Goal: Task Accomplishment & Management: Complete application form

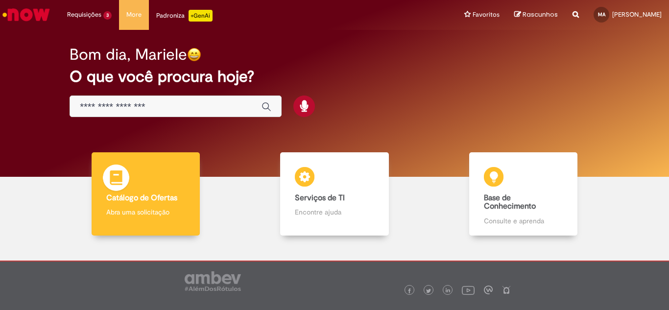
click at [167, 199] on b "Catálogo de Ofertas" at bounding box center [141, 198] width 71 height 10
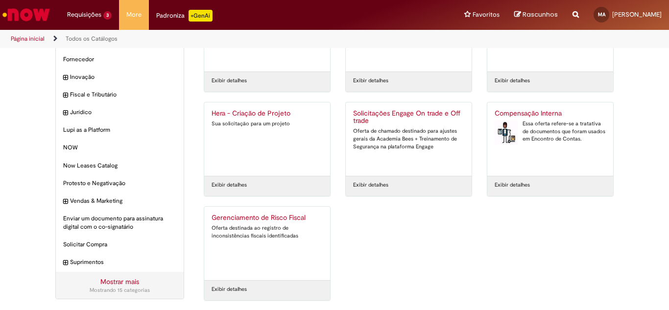
scroll to position [81, 0]
click at [575, 118] on div "Compensação Interna Essa oferta refere-se a tratativa de documentos que foram u…" at bounding box center [550, 138] width 111 height 59
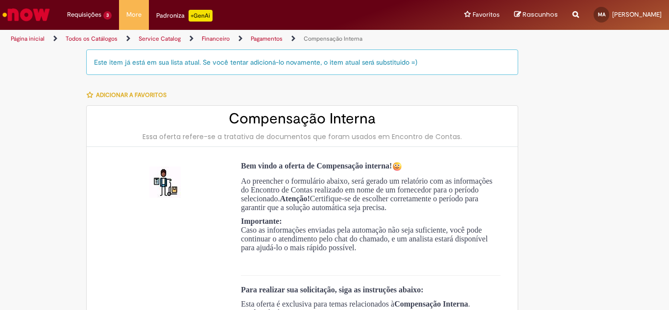
type input "**********"
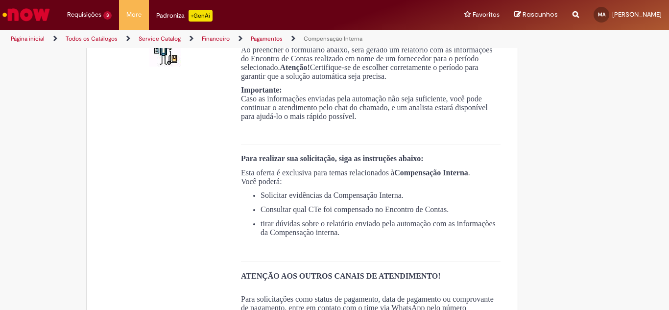
scroll to position [343, 0]
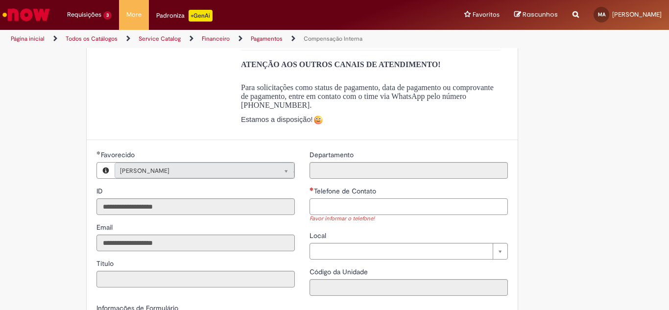
click at [325, 208] on input "Telefone de Contato" at bounding box center [409, 206] width 198 height 17
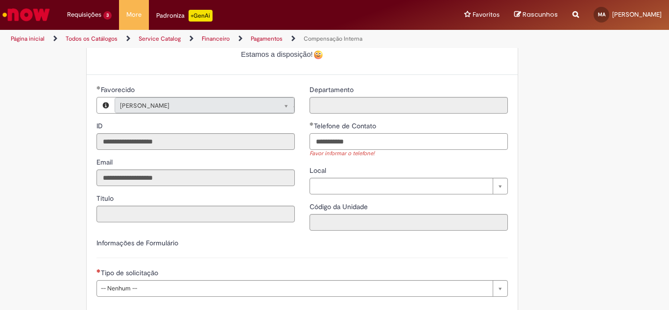
scroll to position [490, 0]
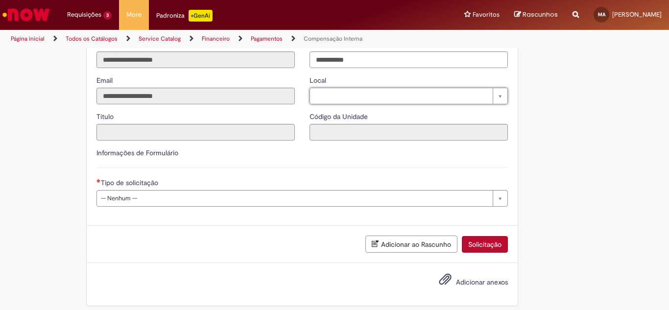
type input "**********"
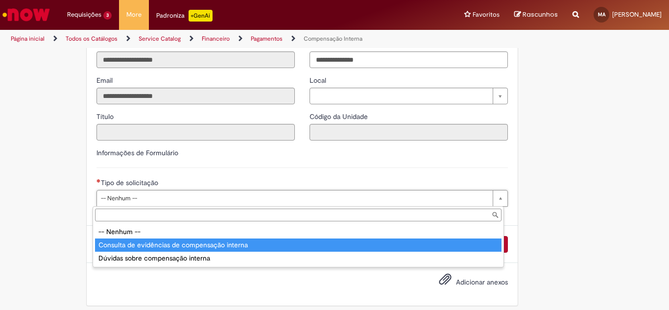
type input "**********"
select select "**********"
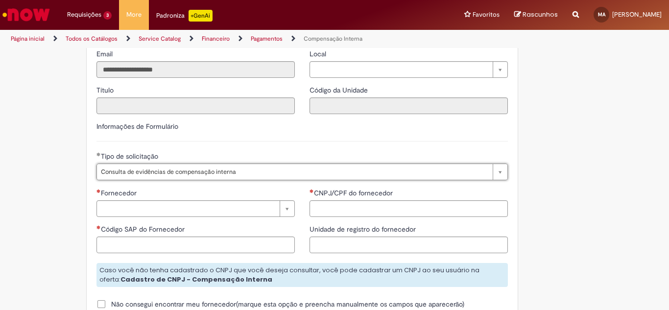
scroll to position [539, 0]
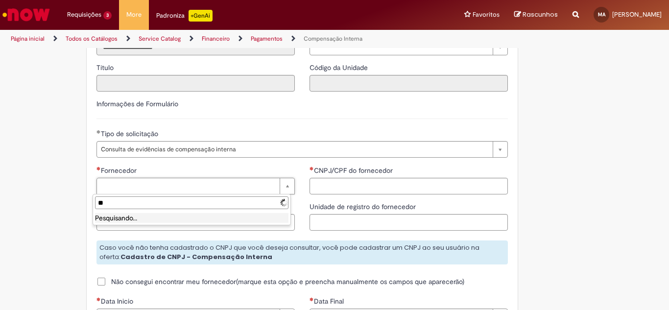
type input "*"
type input "***"
drag, startPoint x: 561, startPoint y: 245, endPoint x: 395, endPoint y: 262, distance: 166.9
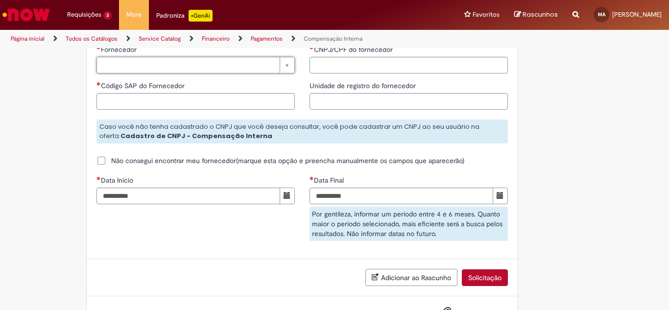
scroll to position [686, 0]
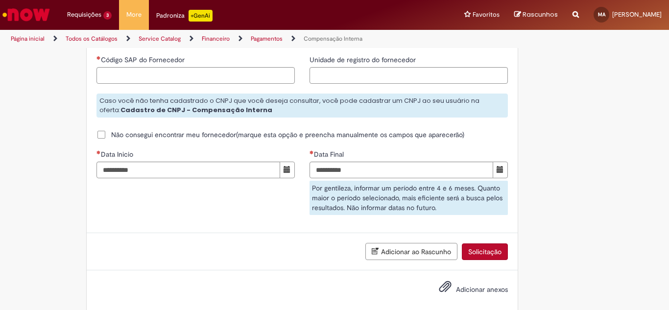
click at [133, 104] on div "Caso você não tenha cadastrado o CNPJ que você deseja consultar, você pode cada…" at bounding box center [303, 106] width 412 height 24
click at [146, 114] on strong "Cadastro de CNPJ - Compensação Interna" at bounding box center [197, 109] width 152 height 9
click at [166, 114] on strong "Cadastro de CNPJ - Compensação Interna" at bounding box center [197, 109] width 152 height 9
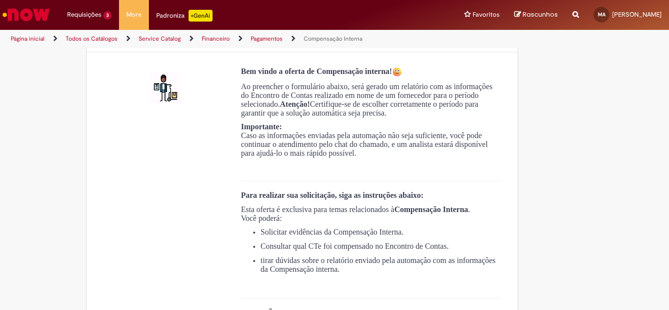
scroll to position [0, 0]
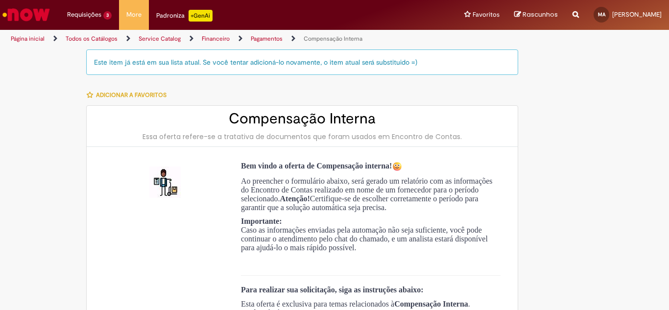
click at [318, 35] on link "Compensação Interna" at bounding box center [333, 39] width 59 height 8
click at [316, 41] on link "Compensação Interna" at bounding box center [333, 39] width 59 height 8
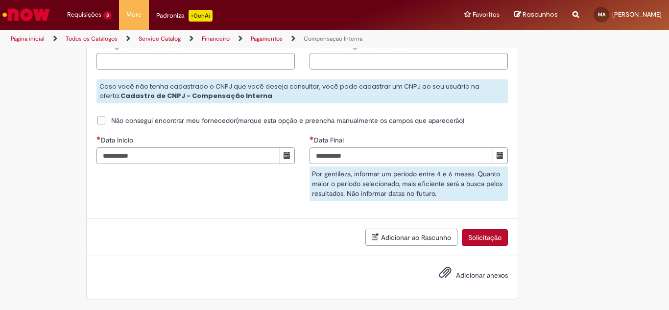
scroll to position [701, 0]
click at [116, 120] on span "Não consegui encontrar meu fornecedor(marque esta opção e preencha manualmente …" at bounding box center [287, 121] width 353 height 10
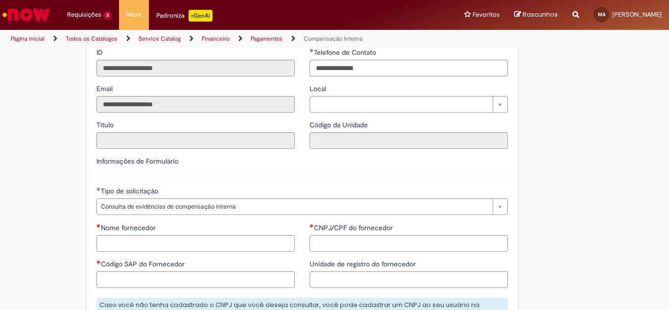
scroll to position [629, 0]
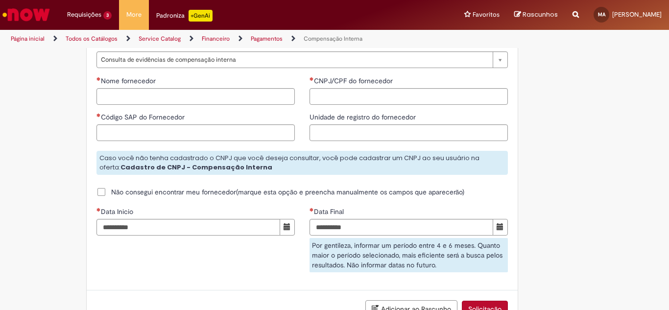
click at [116, 195] on span "Não consegui encontrar meu fornecedor(marque esta opção e preencha manualmente …" at bounding box center [287, 192] width 353 height 10
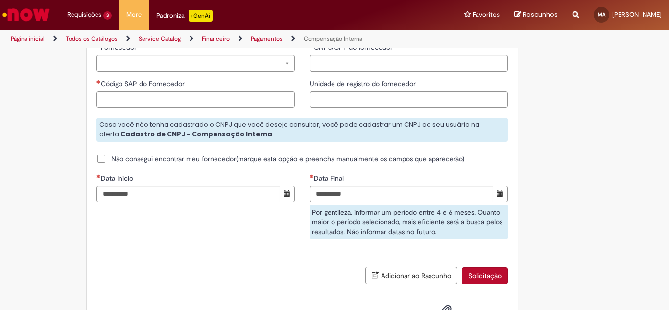
scroll to position [701, 0]
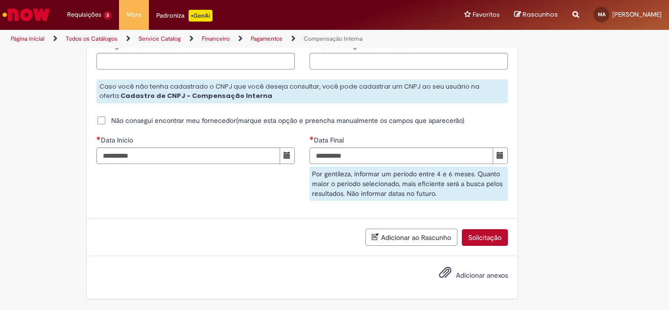
click at [120, 117] on span "Não consegui encontrar meu fornecedor(marque esta opção e preencha manualmente …" at bounding box center [287, 121] width 353 height 10
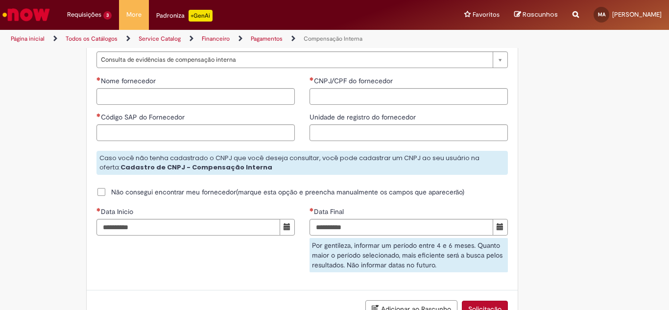
scroll to position [580, 0]
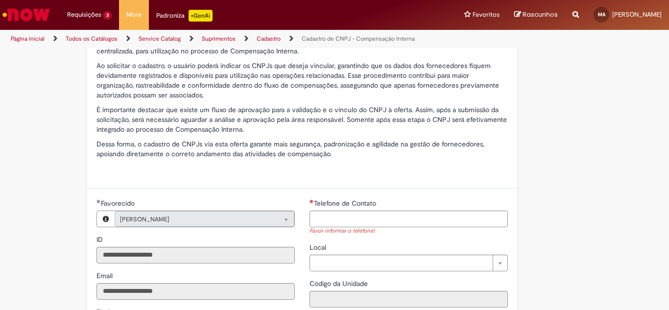
scroll to position [379, 0]
